Goal: Task Accomplishment & Management: Complete application form

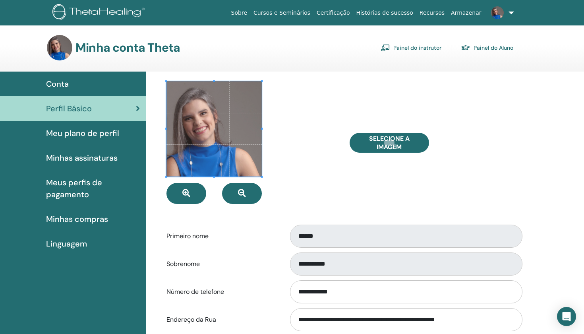
click at [399, 48] on link "Painel do instrutor" at bounding box center [410, 47] width 61 height 13
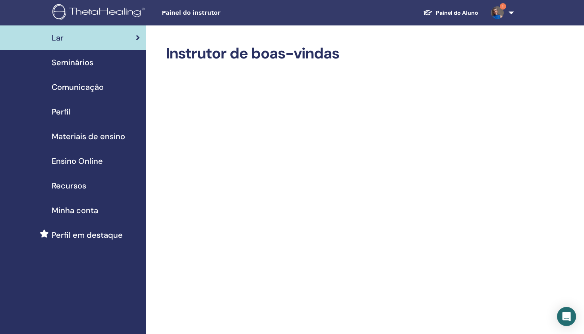
click at [64, 216] on link "Minha conta" at bounding box center [73, 210] width 146 height 25
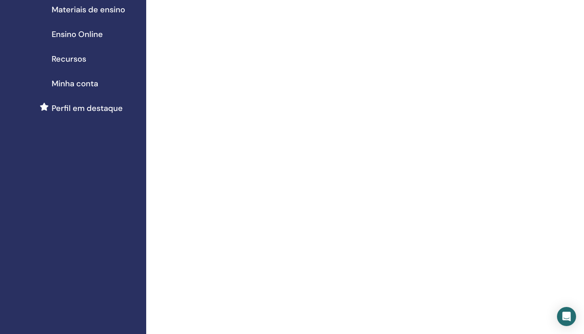
scroll to position [125, 0]
click at [70, 62] on span "Recursos" at bounding box center [69, 60] width 35 height 12
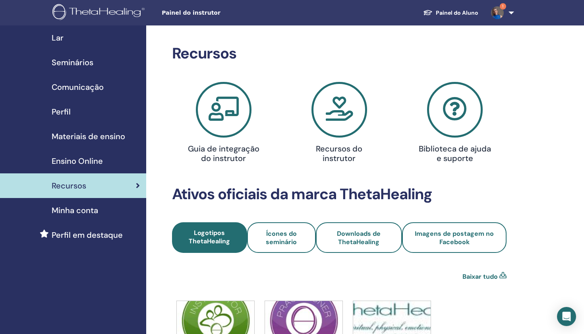
click at [57, 38] on span "Lar" at bounding box center [58, 38] width 12 height 12
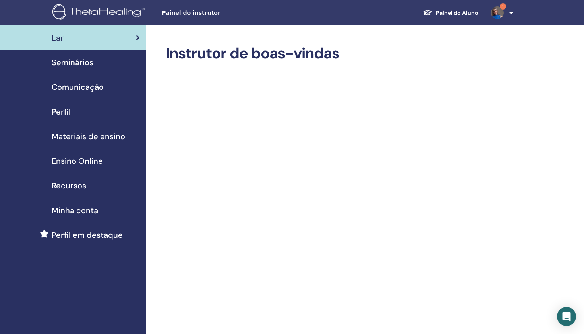
click at [91, 133] on span "Materiais de ensino" at bounding box center [88, 136] width 73 height 12
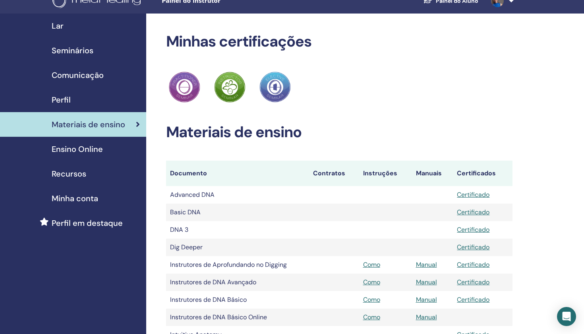
scroll to position [12, 0]
click at [87, 53] on span "Seminários" at bounding box center [73, 50] width 42 height 12
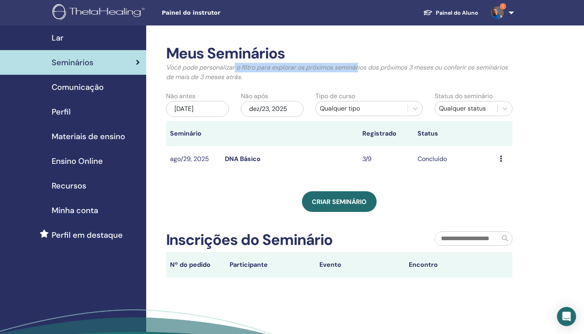
drag, startPoint x: 235, startPoint y: 68, endPoint x: 357, endPoint y: 63, distance: 122.0
click at [359, 64] on p "Você pode personalizar o filtro para explorar os próximos seminários dos próxim…" at bounding box center [339, 72] width 347 height 19
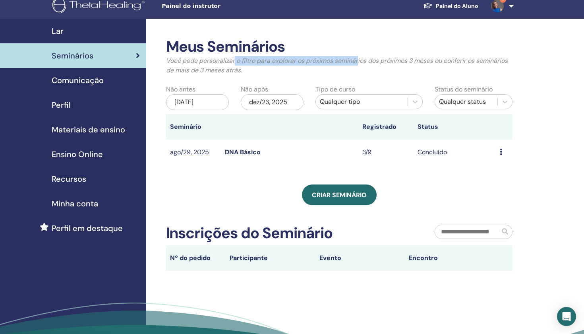
scroll to position [10, 0]
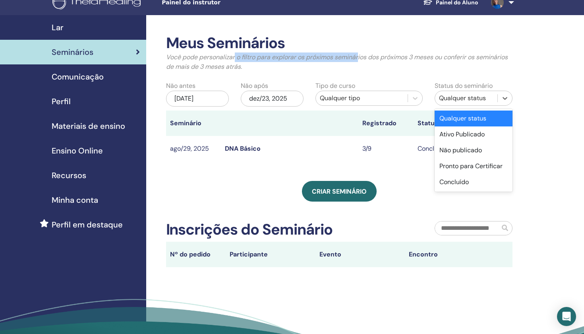
click at [452, 102] on div "Qualquer status" at bounding box center [466, 98] width 54 height 10
click at [446, 118] on div "Qualquer status" at bounding box center [473, 118] width 78 height 16
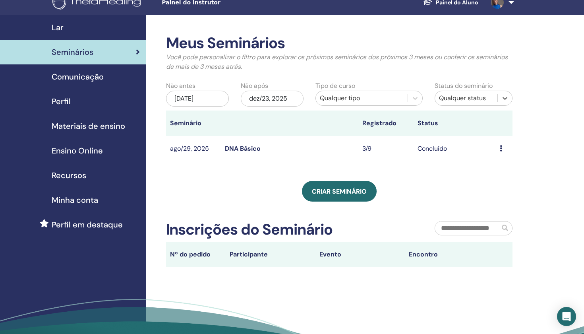
click at [272, 98] on div "dez/23, 2025" at bounding box center [272, 99] width 63 height 16
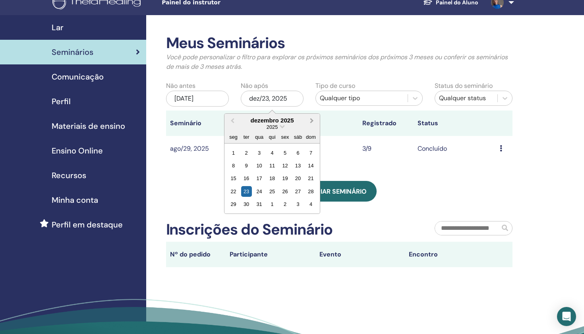
click at [315, 120] on button "Next Month" at bounding box center [312, 120] width 13 height 13
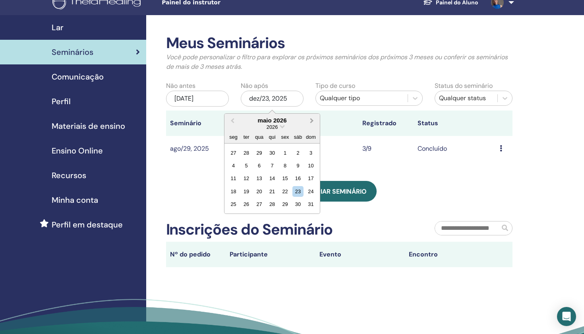
click at [315, 120] on button "Next Month" at bounding box center [312, 120] width 13 height 13
click at [235, 121] on button "Previous Month" at bounding box center [231, 120] width 13 height 13
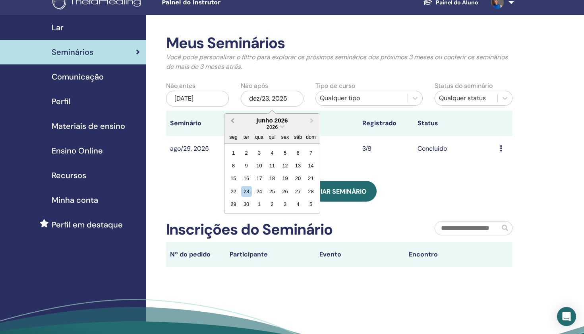
click at [235, 121] on button "Previous Month" at bounding box center [231, 120] width 13 height 13
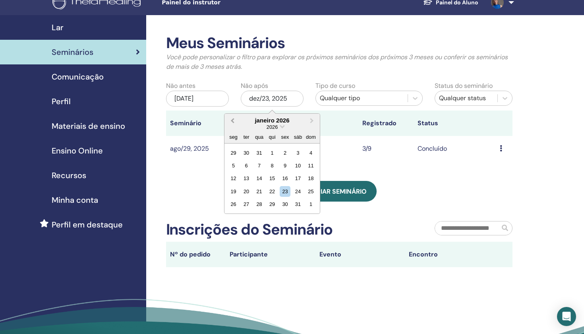
click at [235, 121] on button "Previous Month" at bounding box center [231, 120] width 13 height 13
click at [247, 189] on div "23" at bounding box center [246, 191] width 11 height 11
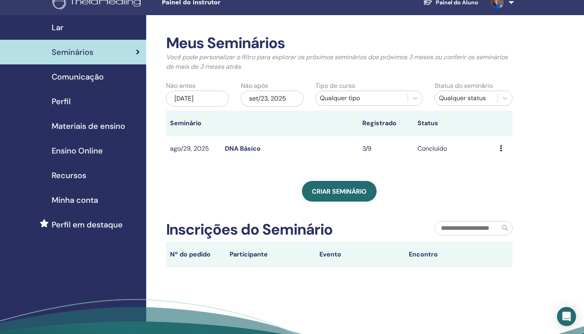
click at [421, 149] on td "Concluído" at bounding box center [454, 149] width 83 height 26
click at [499, 147] on td "Visualizar Participantes" at bounding box center [504, 149] width 17 height 26
click at [438, 150] on td "Concluído" at bounding box center [454, 149] width 83 height 26
click at [500, 147] on icon at bounding box center [501, 148] width 2 height 6
click at [495, 154] on link "Visualizar" at bounding box center [495, 153] width 28 height 8
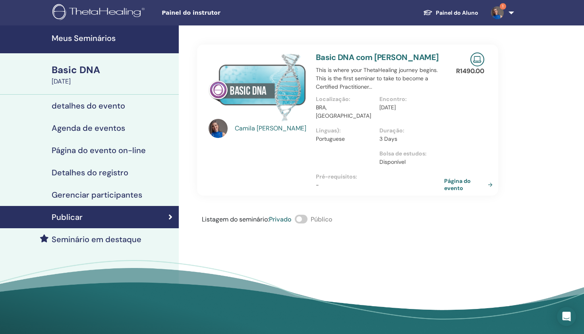
click at [488, 178] on link "Página do evento" at bounding box center [470, 184] width 52 height 14
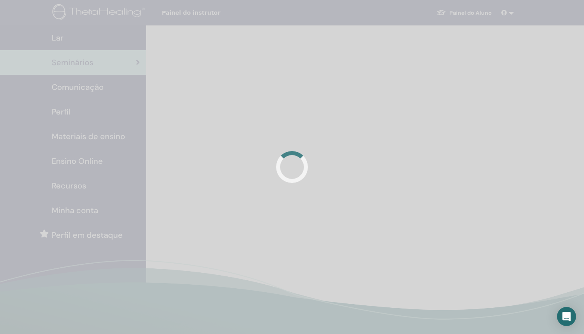
scroll to position [10, 0]
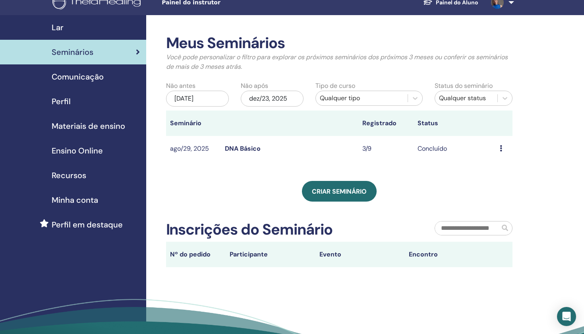
click at [502, 152] on div "Visualizar Participantes" at bounding box center [504, 149] width 9 height 10
click at [496, 170] on link "Participantes" at bounding box center [501, 170] width 39 height 8
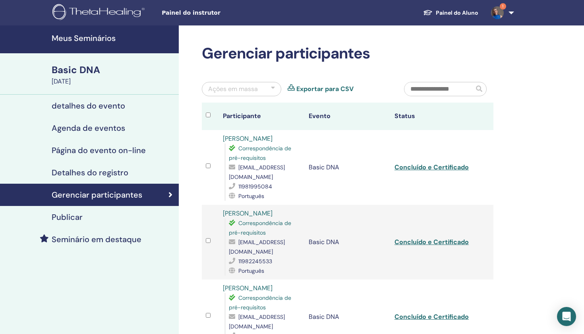
click at [87, 107] on h4 "detalhes do evento" at bounding box center [88, 106] width 73 height 10
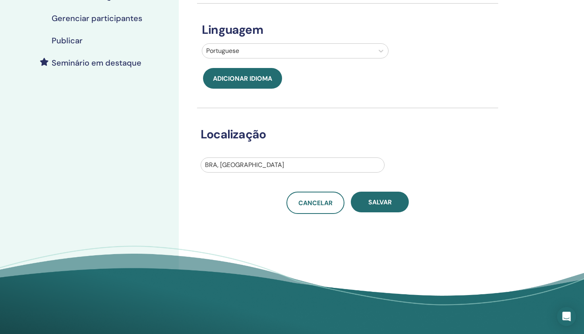
scroll to position [179, 0]
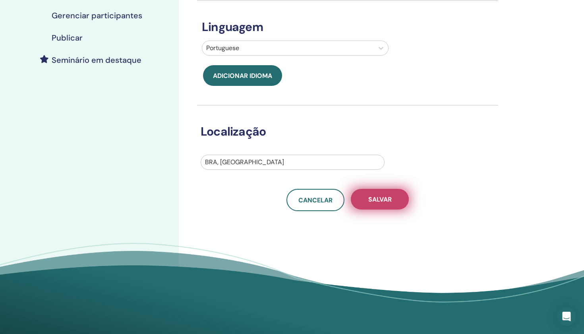
click at [375, 193] on button "Salvar" at bounding box center [380, 199] width 58 height 21
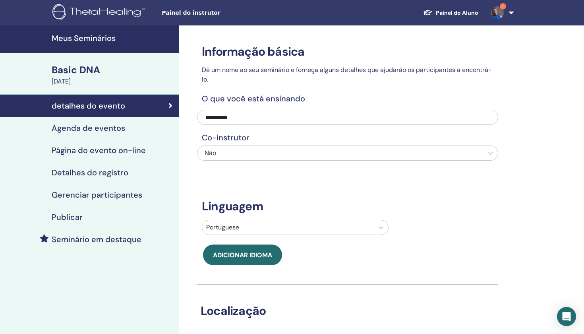
scroll to position [0, 0]
click at [89, 81] on div "August 29, 2025" at bounding box center [113, 82] width 122 height 10
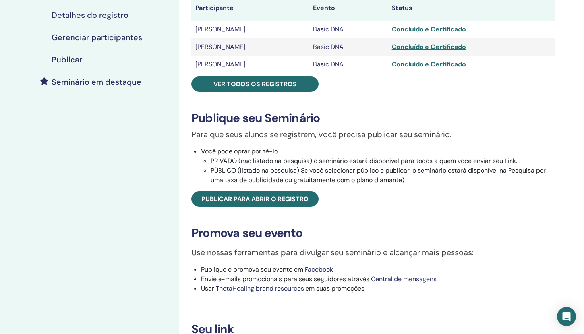
scroll to position [158, 0]
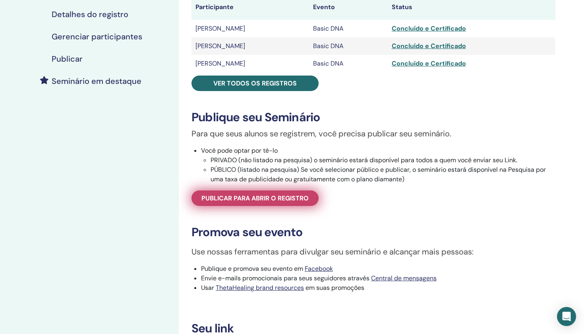
click at [266, 202] on span "Publicar para abrir o registro" at bounding box center [254, 198] width 107 height 8
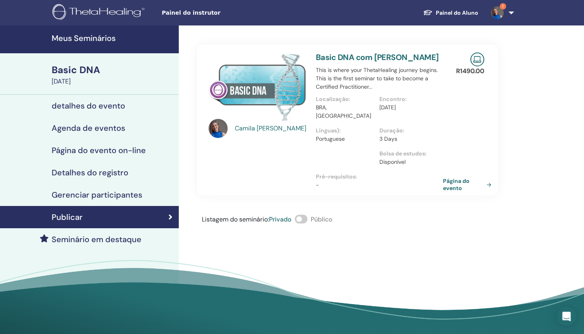
click at [300, 214] on span at bounding box center [301, 218] width 13 height 9
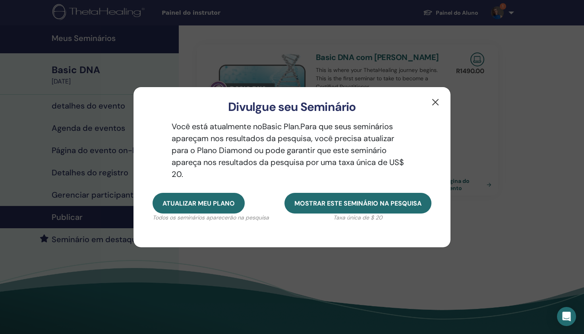
click at [437, 103] on button "button" at bounding box center [435, 102] width 13 height 13
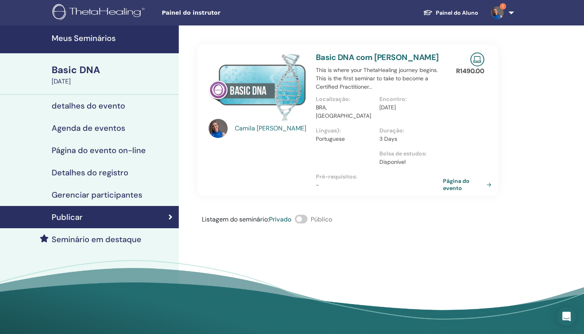
click at [297, 214] on span at bounding box center [301, 218] width 13 height 9
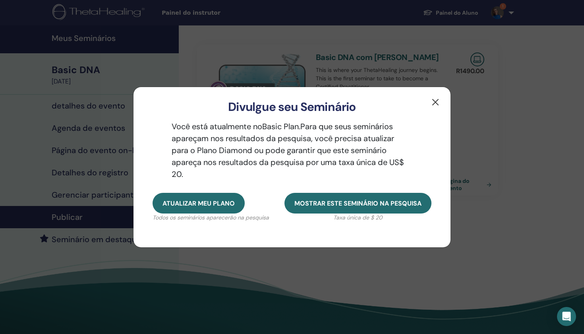
click at [435, 103] on button "button" at bounding box center [435, 102] width 13 height 13
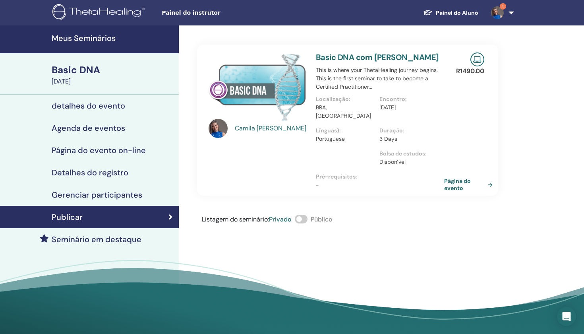
click at [468, 177] on link "Página do evento" at bounding box center [470, 184] width 52 height 14
click at [88, 104] on h4 "detalhes do evento" at bounding box center [88, 106] width 73 height 10
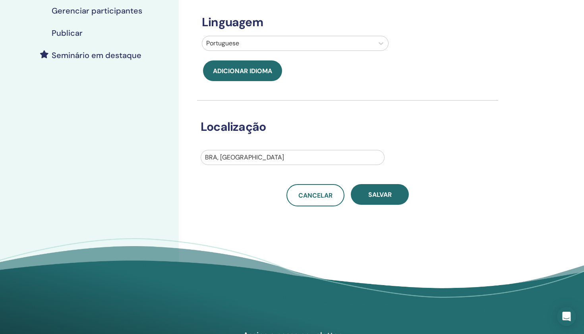
scroll to position [186, 0]
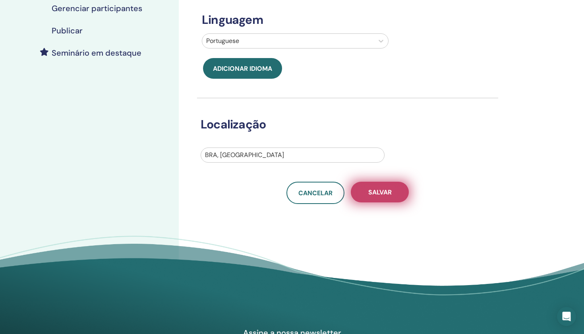
click at [371, 198] on button "Salvar" at bounding box center [380, 191] width 58 height 21
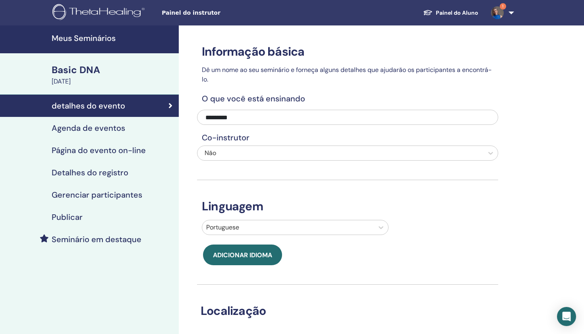
scroll to position [0, 0]
click at [68, 216] on h4 "Publicar" at bounding box center [67, 217] width 31 height 10
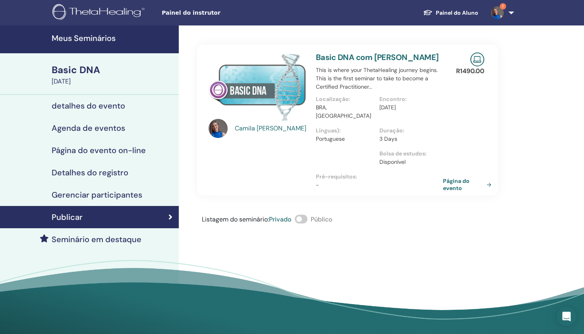
click at [183, 14] on span "Painel do instrutor" at bounding box center [221, 13] width 119 height 8
click at [71, 37] on h4 "Meus Seminários" at bounding box center [113, 38] width 122 height 10
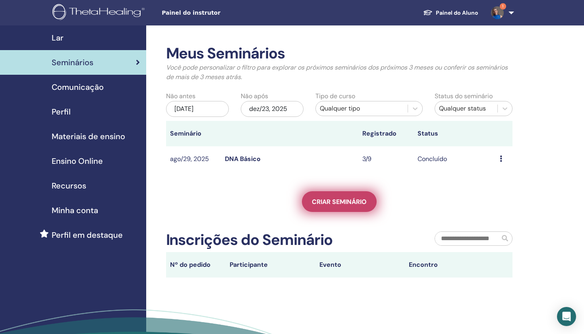
click at [351, 209] on link "Criar seminário" at bounding box center [339, 201] width 75 height 21
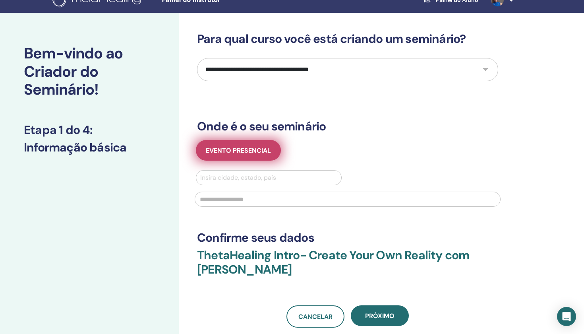
scroll to position [14, 0]
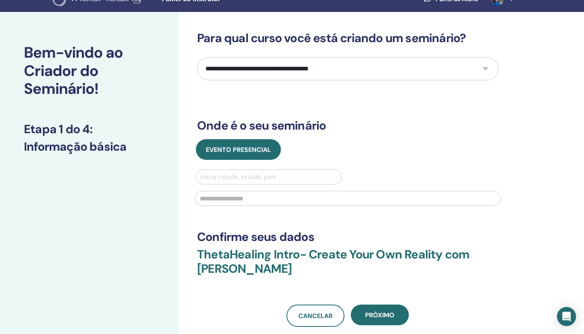
select select "*"
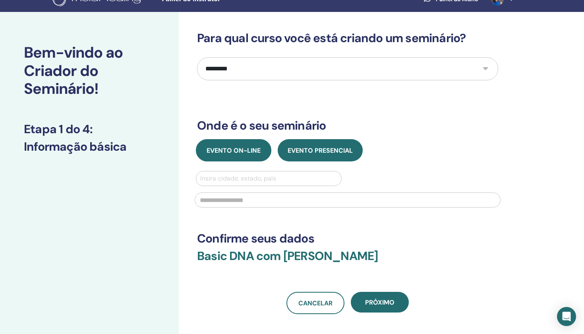
click at [249, 155] on button "Evento on-line" at bounding box center [233, 150] width 75 height 22
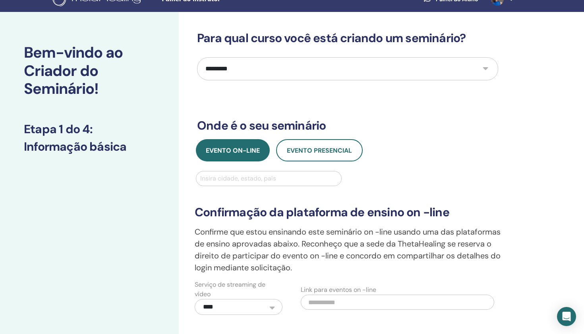
click at [248, 179] on div "Insira cidade, estado, país" at bounding box center [268, 179] width 137 height 10
type input "*********"
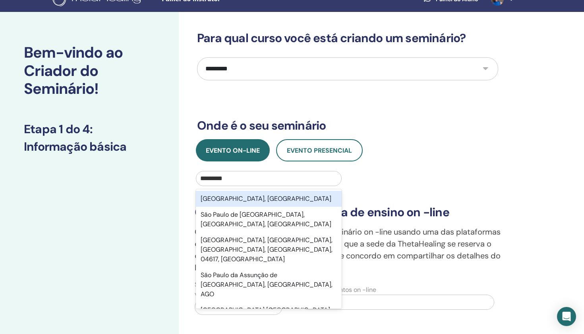
click at [239, 200] on div "[GEOGRAPHIC_DATA], [GEOGRAPHIC_DATA]" at bounding box center [269, 199] width 146 height 16
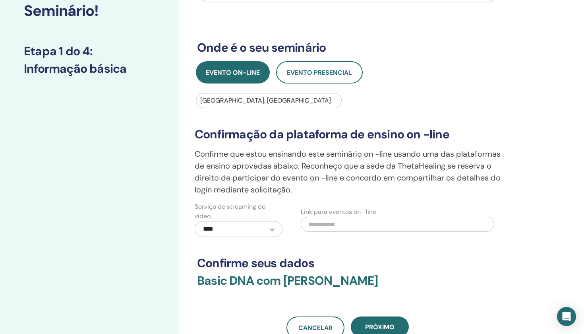
scroll to position [94, 0]
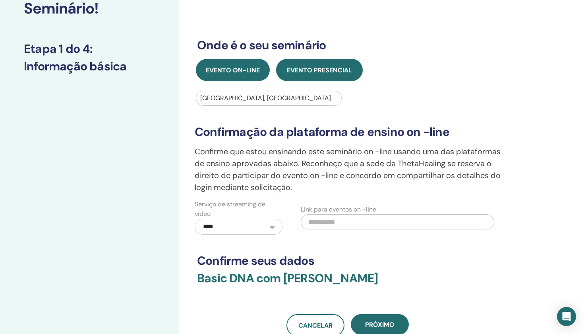
click at [298, 77] on button "Evento presencial" at bounding box center [319, 70] width 87 height 22
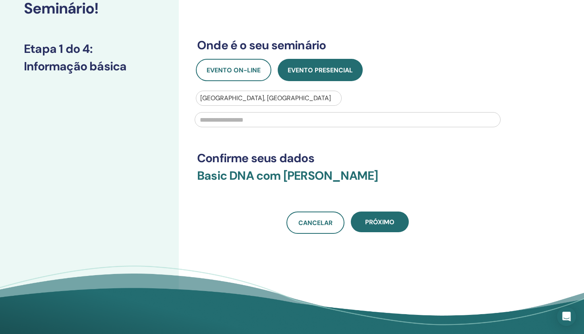
click at [252, 121] on input "text" at bounding box center [348, 119] width 306 height 15
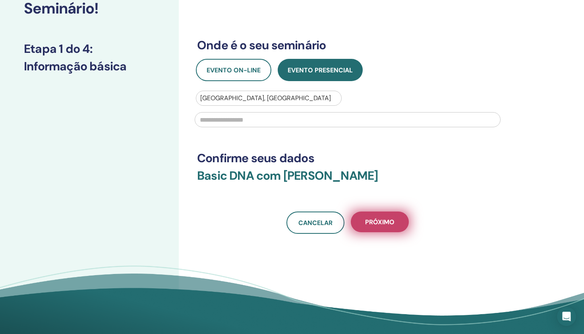
click at [384, 222] on span "Próximo" at bounding box center [379, 222] width 29 height 8
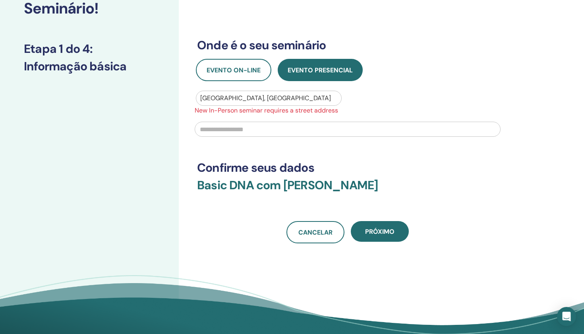
click at [296, 130] on input "text" at bounding box center [348, 129] width 306 height 15
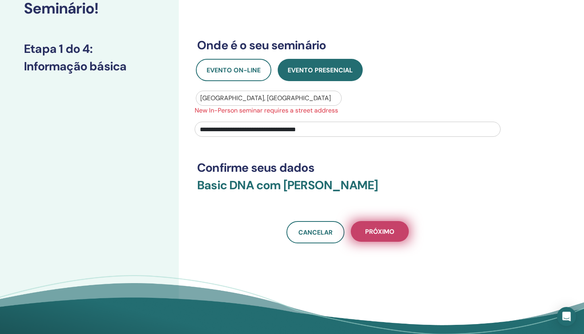
type input "**********"
click at [379, 234] on span "Próximo" at bounding box center [379, 231] width 29 height 8
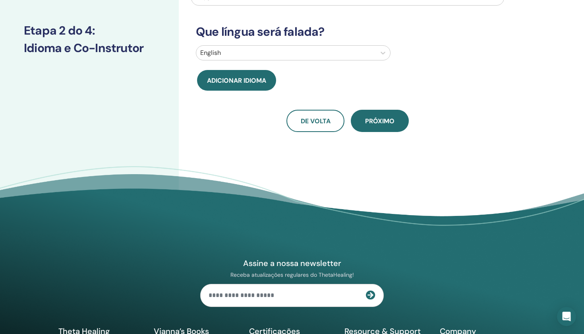
click at [274, 57] on div at bounding box center [286, 52] width 172 height 11
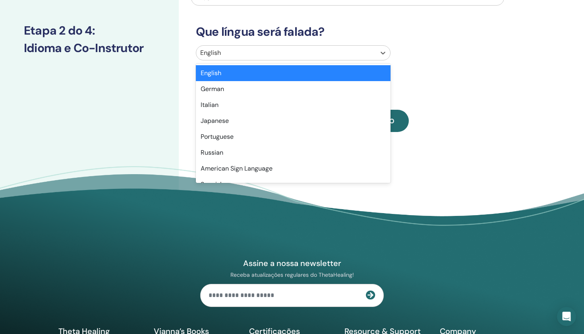
type input "*"
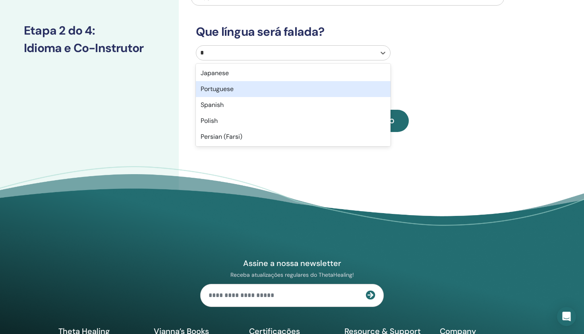
click at [240, 91] on div "Portuguese" at bounding box center [293, 89] width 195 height 16
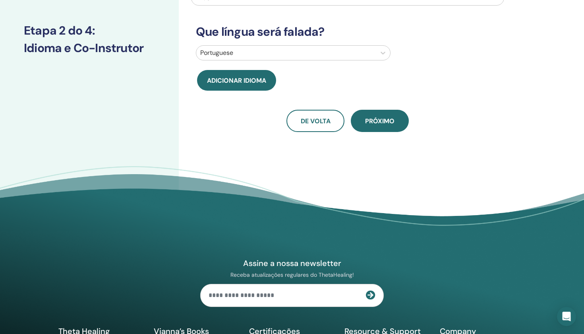
click at [370, 122] on span "Próximo" at bounding box center [379, 121] width 29 height 8
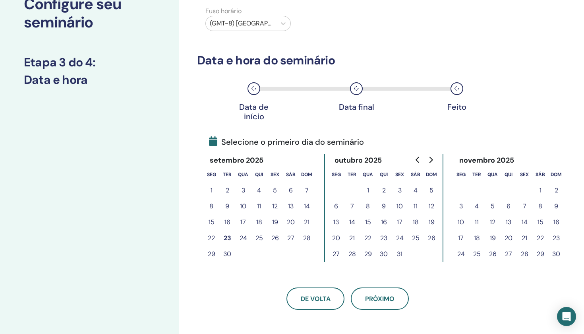
scroll to position [65, 0]
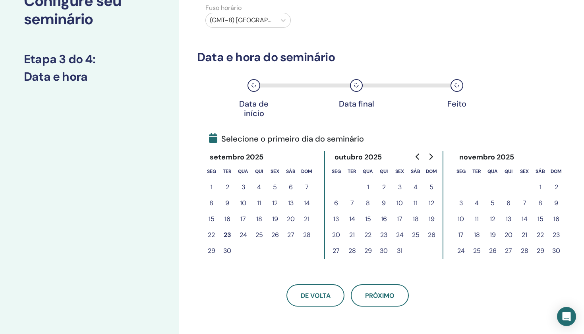
click at [289, 233] on button "27" at bounding box center [291, 235] width 16 height 16
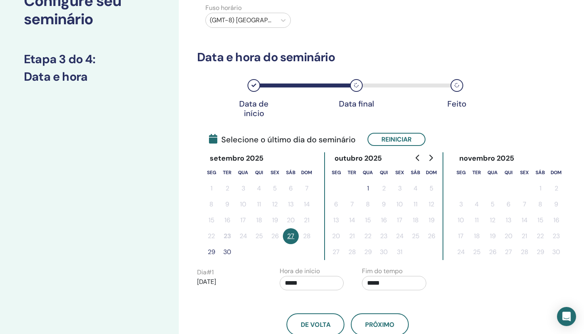
click at [212, 252] on button "29" at bounding box center [211, 252] width 16 height 16
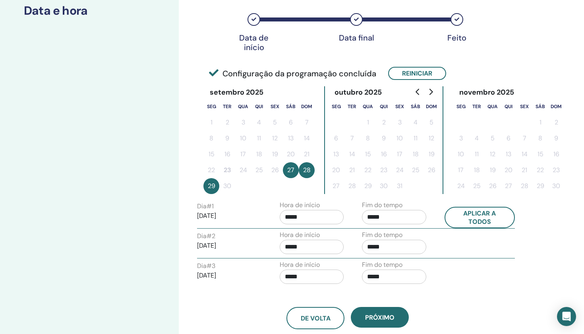
scroll to position [135, 0]
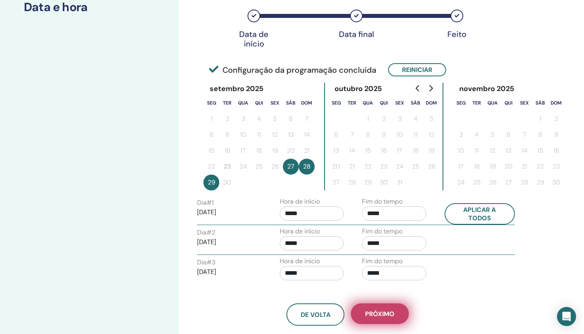
click at [386, 312] on span "Próximo" at bounding box center [379, 313] width 29 height 8
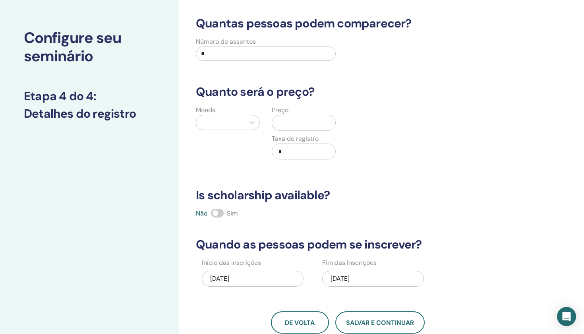
scroll to position [21, 0]
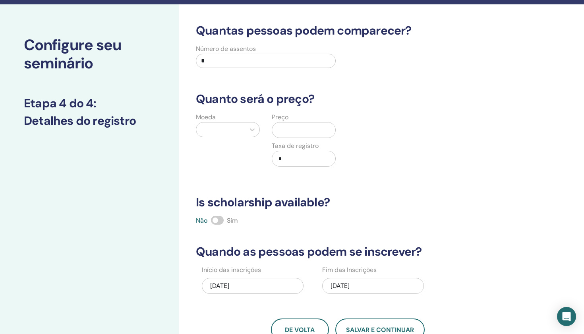
click at [245, 128] on div at bounding box center [220, 129] width 49 height 14
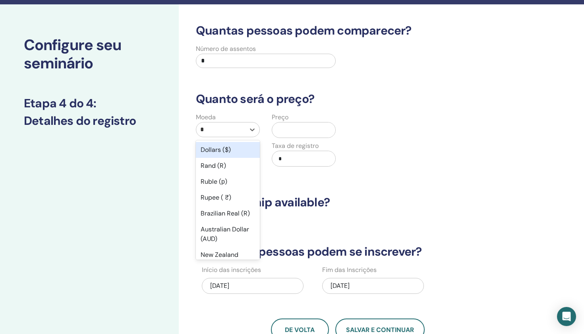
type input "**"
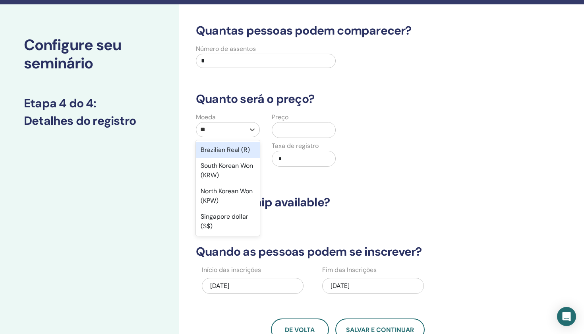
click at [245, 146] on div "Brazilian Real (R)" at bounding box center [228, 150] width 64 height 16
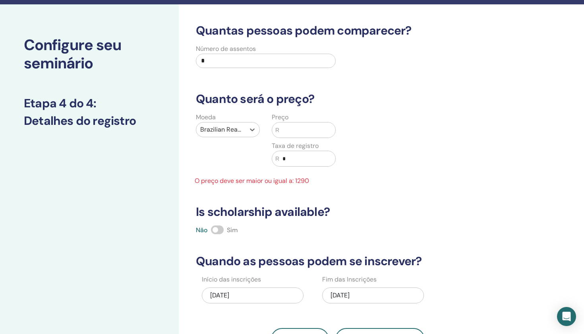
click at [290, 128] on input "text" at bounding box center [307, 129] width 56 height 15
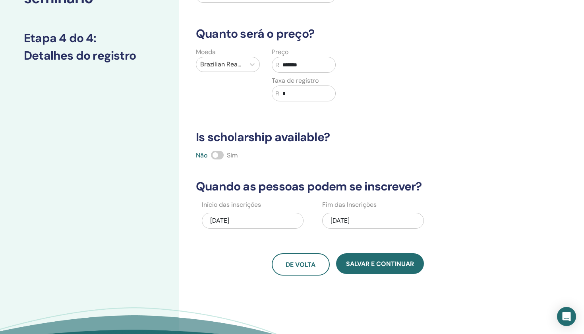
scroll to position [96, 0]
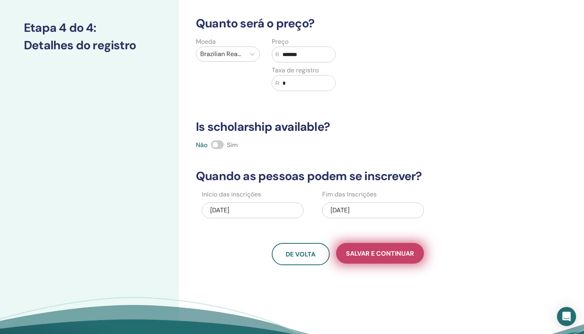
type input "*******"
click at [368, 253] on span "Salvar e continuar" at bounding box center [380, 253] width 68 height 8
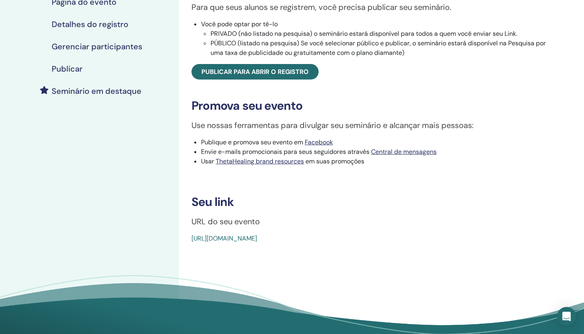
scroll to position [153, 0]
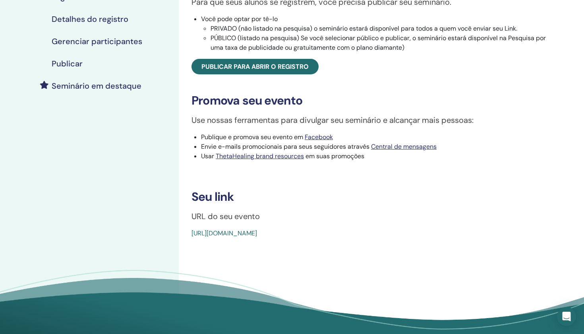
drag, startPoint x: 369, startPoint y: 243, endPoint x: 189, endPoint y: 243, distance: 179.1
click at [189, 238] on div "Basic DNA Tipo de evento Em pessoa Status do evento Não publicado Registros 0/1…" at bounding box center [373, 64] width 380 height 347
copy link "[URL][DOMAIN_NAME]"
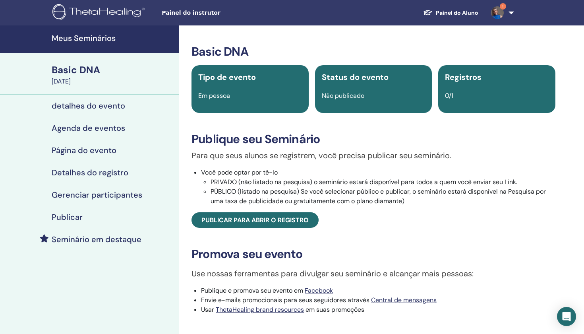
scroll to position [0, 0]
